Goal: Check status: Check status

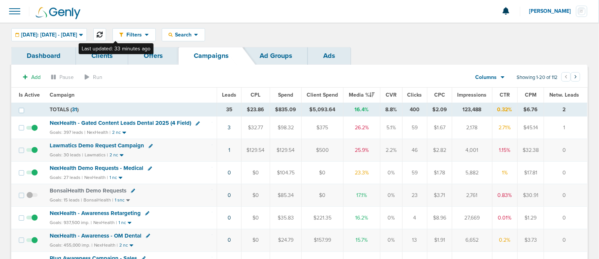
click at [103, 35] on icon at bounding box center [100, 35] width 6 height 6
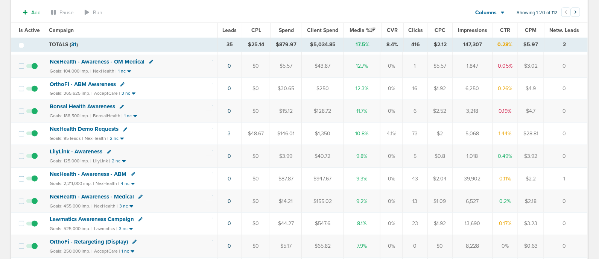
scroll to position [235, 0]
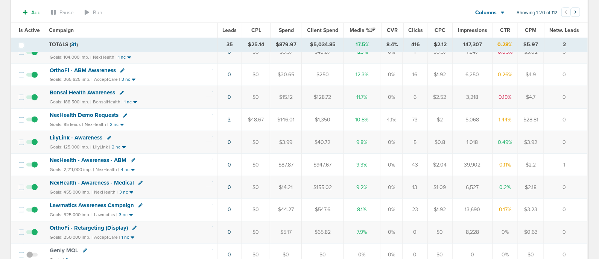
click at [230, 118] on link "3" at bounding box center [229, 120] width 3 height 6
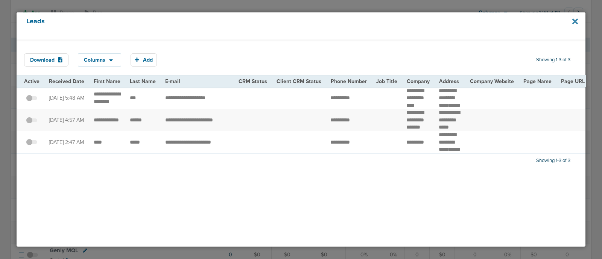
click at [575, 20] on icon at bounding box center [575, 21] width 6 height 8
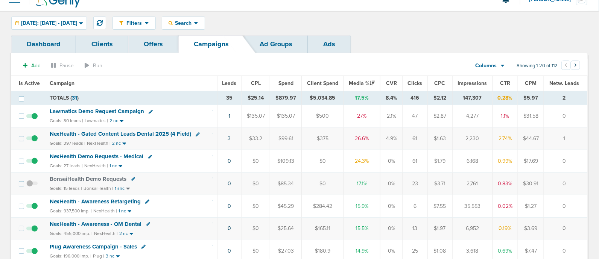
scroll to position [0, 0]
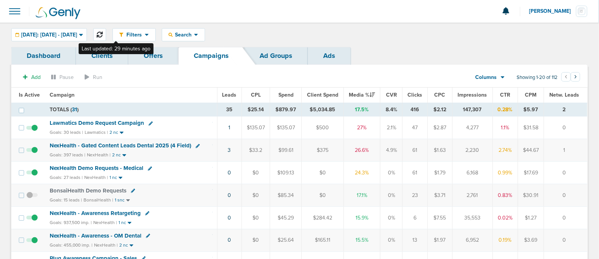
click at [103, 32] on icon at bounding box center [100, 35] width 6 height 6
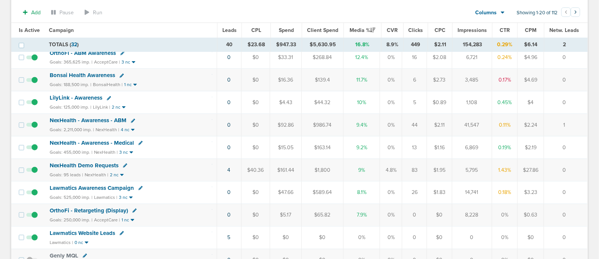
scroll to position [238, 0]
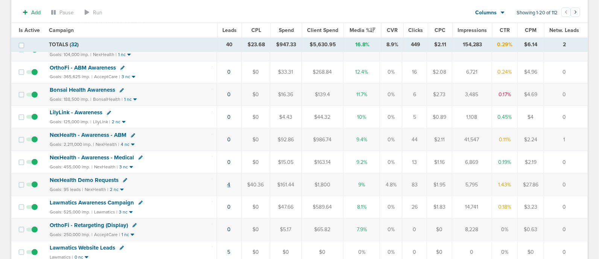
click at [229, 182] on link "4" at bounding box center [229, 185] width 3 height 6
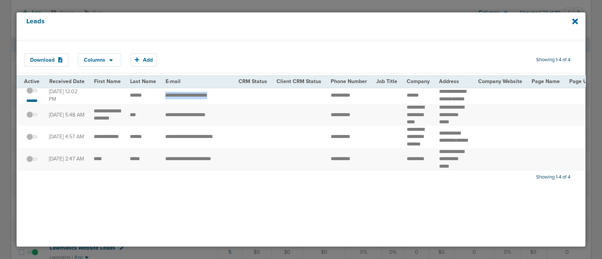
drag, startPoint x: 167, startPoint y: 94, endPoint x: 242, endPoint y: 96, distance: 74.5
click at [223, 96] on td "**********" at bounding box center [197, 95] width 73 height 17
drag, startPoint x: 322, startPoint y: 95, endPoint x: 361, endPoint y: 96, distance: 38.8
click at [361, 96] on td "**********" at bounding box center [349, 95] width 46 height 17
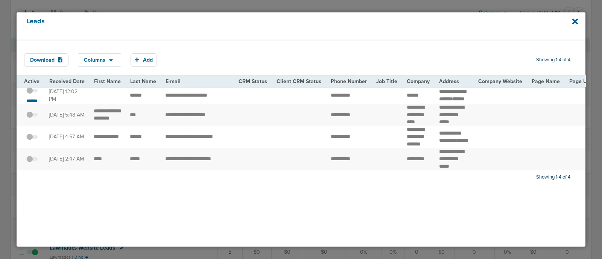
click at [35, 94] on span at bounding box center [31, 94] width 11 height 0
click at [32, 92] on input "checkbox" at bounding box center [32, 92] width 0 height 0
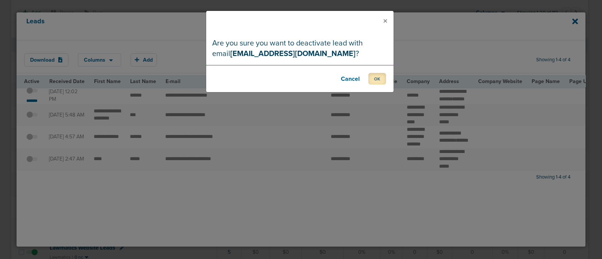
click at [375, 78] on button "OK" at bounding box center [377, 79] width 18 height 12
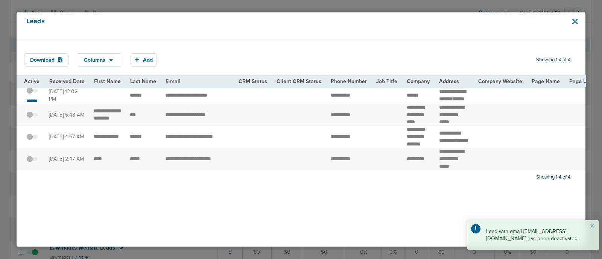
click at [574, 22] on icon at bounding box center [575, 21] width 6 height 6
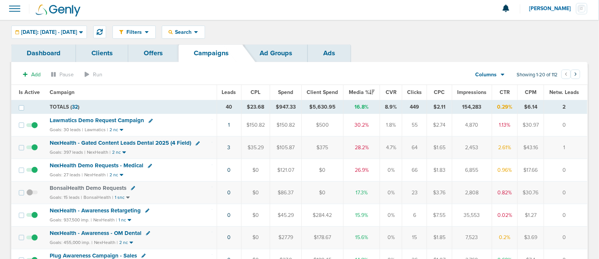
scroll to position [0, 0]
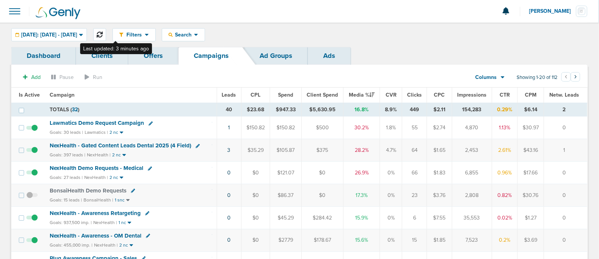
click at [106, 34] on button at bounding box center [99, 34] width 13 height 13
click at [122, 122] on span "Lawmatics Demo Request Campaign" at bounding box center [97, 123] width 94 height 7
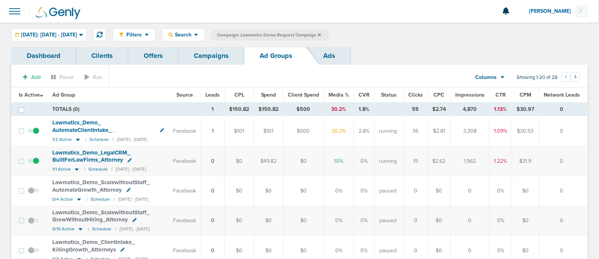
click at [205, 55] on link "Campaigns" at bounding box center [211, 56] width 66 height 18
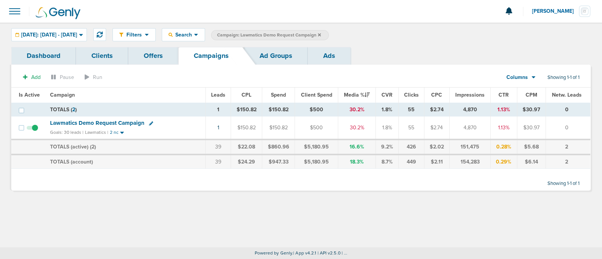
click at [321, 33] on icon at bounding box center [319, 34] width 3 height 3
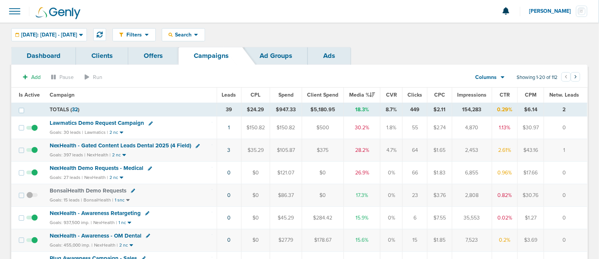
click at [160, 142] on span "NexHealth - Gated Content Leads Dental 2025 (4 Field)" at bounding box center [120, 145] width 141 height 7
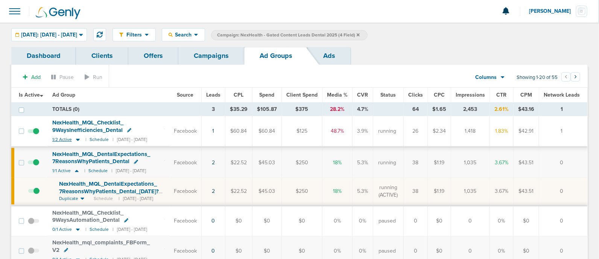
click at [79, 139] on icon at bounding box center [78, 140] width 8 height 6
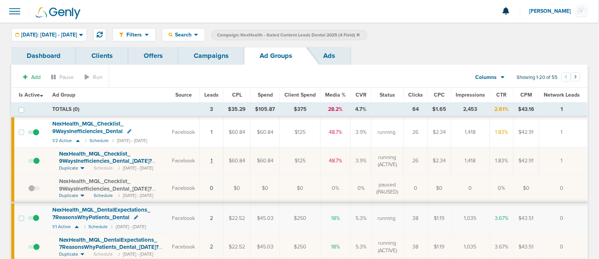
click at [213, 159] on link "1" at bounding box center [212, 161] width 2 height 6
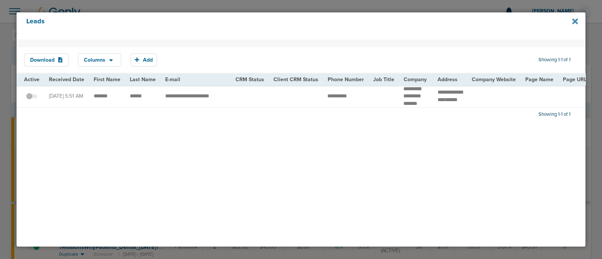
click at [576, 22] on icon at bounding box center [575, 21] width 6 height 6
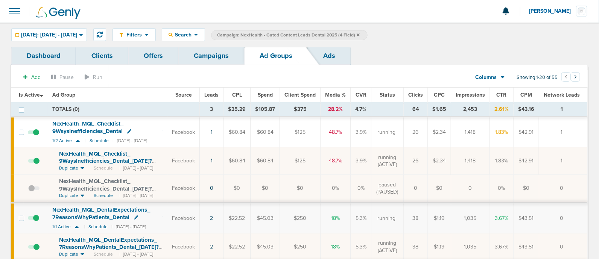
click at [38, 165] on span at bounding box center [33, 165] width 11 height 0
click at [28, 162] on input "checkbox" at bounding box center [28, 162] width 0 height 0
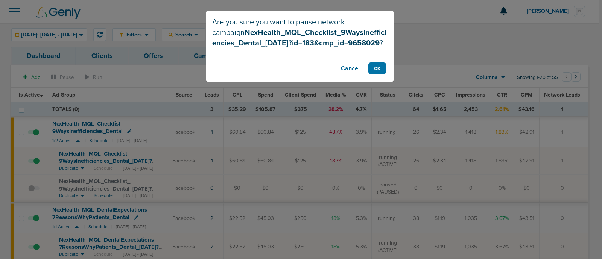
click at [389, 65] on footer "Cancel OK" at bounding box center [299, 68] width 187 height 27
click at [380, 67] on button "OK" at bounding box center [377, 68] width 18 height 12
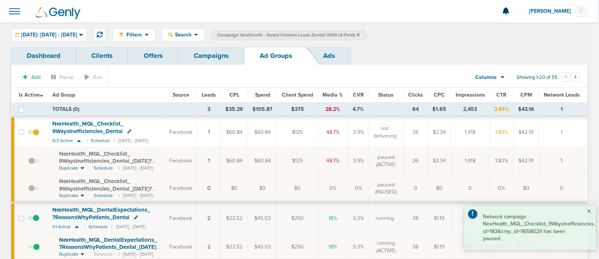
click at [588, 211] on button "×" at bounding box center [589, 211] width 5 height 9
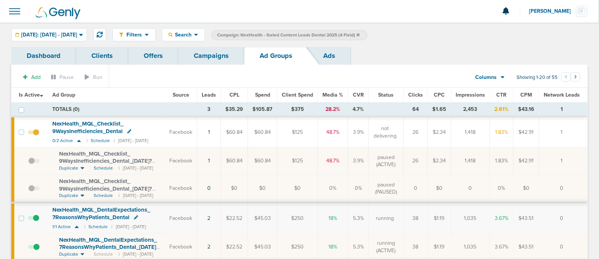
click at [195, 53] on link "Campaigns" at bounding box center [211, 56] width 66 height 18
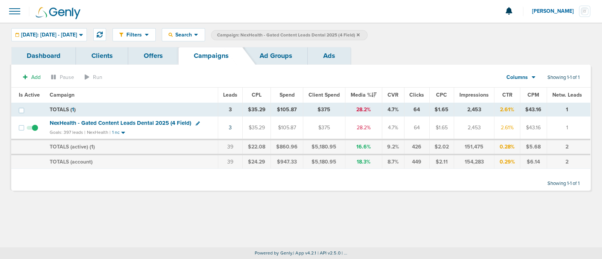
click at [360, 34] on icon at bounding box center [358, 34] width 3 height 3
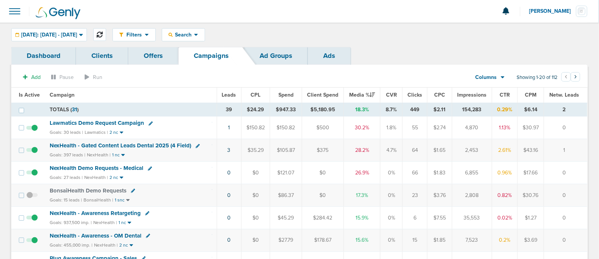
click at [103, 32] on icon at bounding box center [100, 35] width 6 height 6
click at [103, 35] on icon at bounding box center [100, 35] width 6 height 6
click at [106, 40] on button at bounding box center [99, 34] width 13 height 13
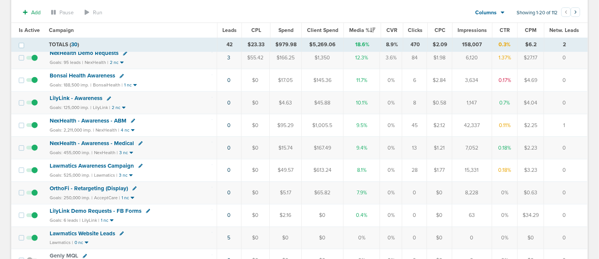
scroll to position [282, 0]
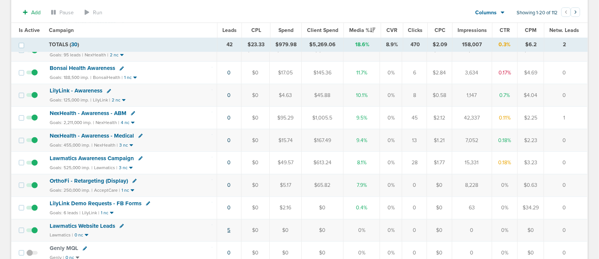
click at [229, 228] on link "5" at bounding box center [229, 230] width 3 height 6
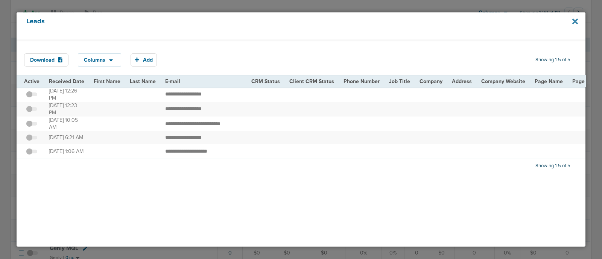
click at [574, 20] on icon at bounding box center [575, 21] width 6 height 8
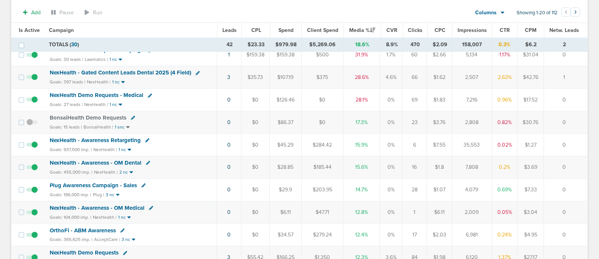
scroll to position [0, 0]
